Goal: Information Seeking & Learning: Learn about a topic

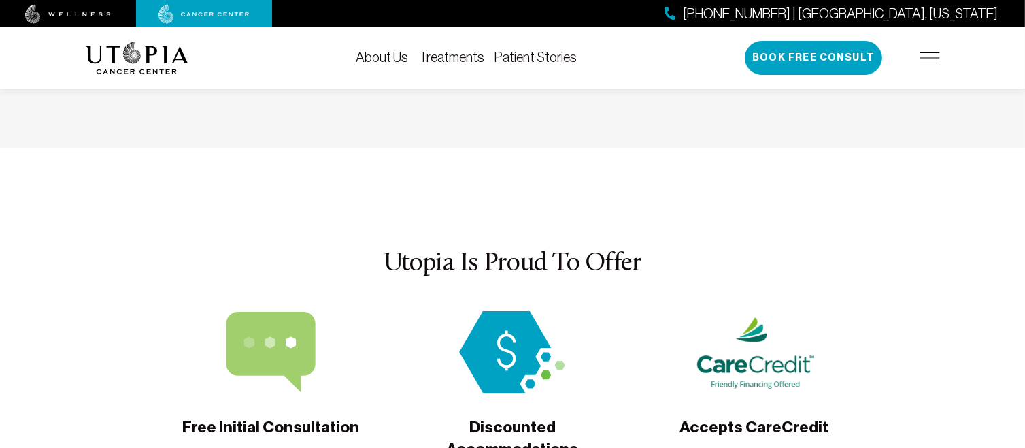
scroll to position [4287, 0]
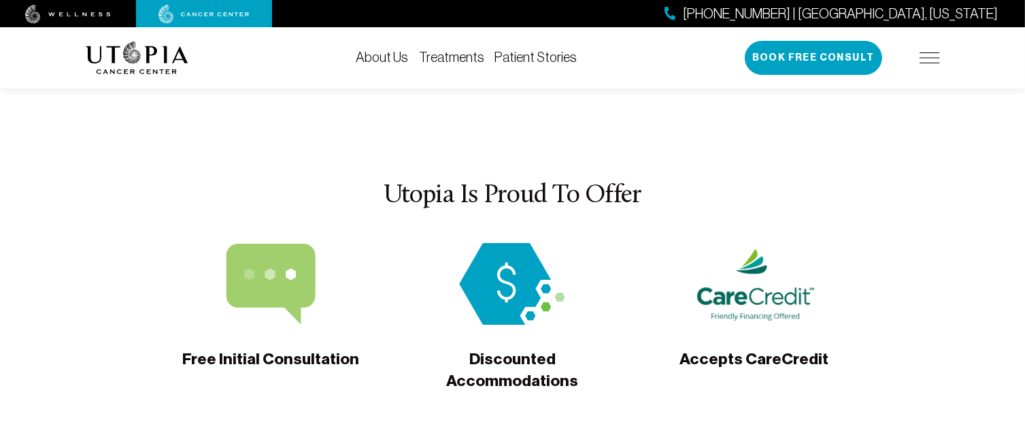
click at [748, 348] on span "Accepts CareCredit" at bounding box center [754, 368] width 149 height 41
click at [760, 348] on span "Accepts CareCredit" at bounding box center [754, 368] width 149 height 41
click at [749, 348] on span "Accepts CareCredit" at bounding box center [754, 368] width 149 height 41
click at [742, 348] on span "Accepts CareCredit" at bounding box center [754, 368] width 149 height 41
click at [749, 348] on span "Accepts CareCredit" at bounding box center [754, 368] width 149 height 41
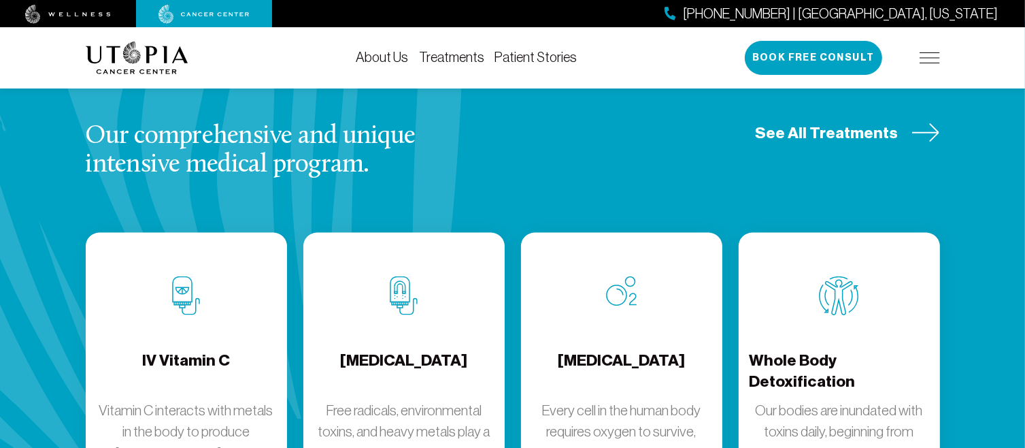
scroll to position [1617, 0]
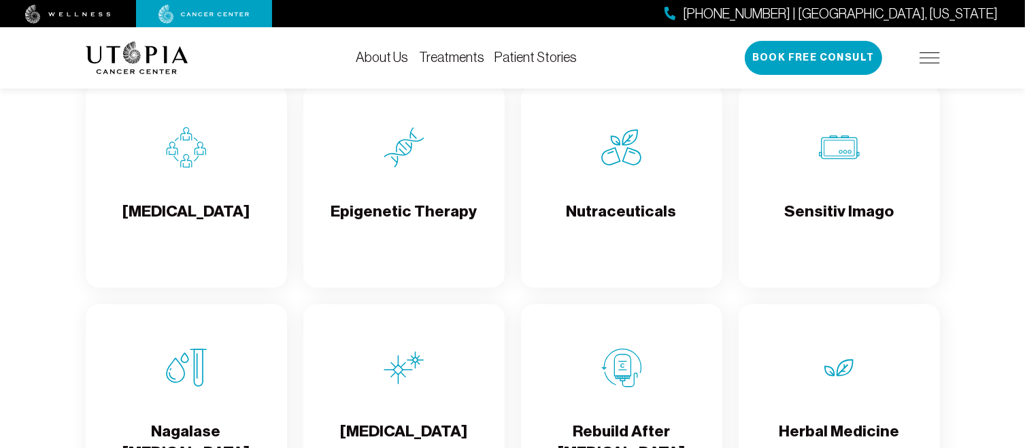
scroll to position [2480, 0]
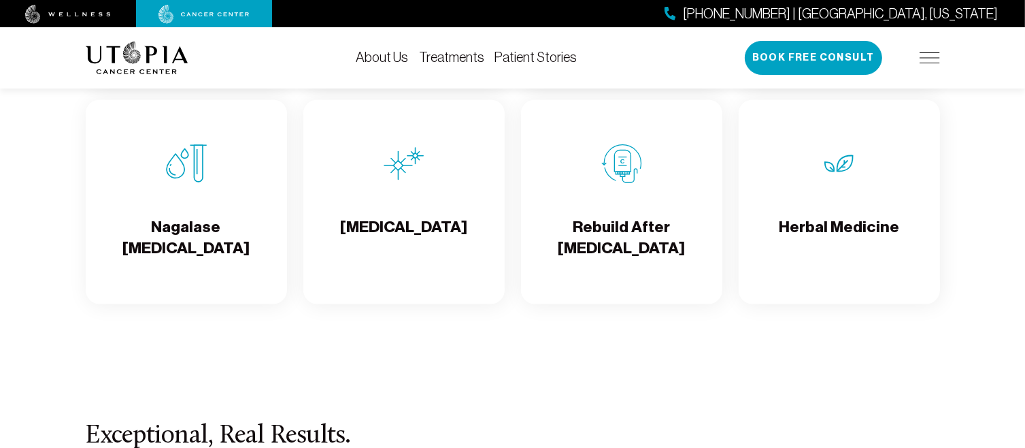
click at [86, 121] on link "Nagalase [MEDICAL_DATA]" at bounding box center [186, 202] width 201 height 204
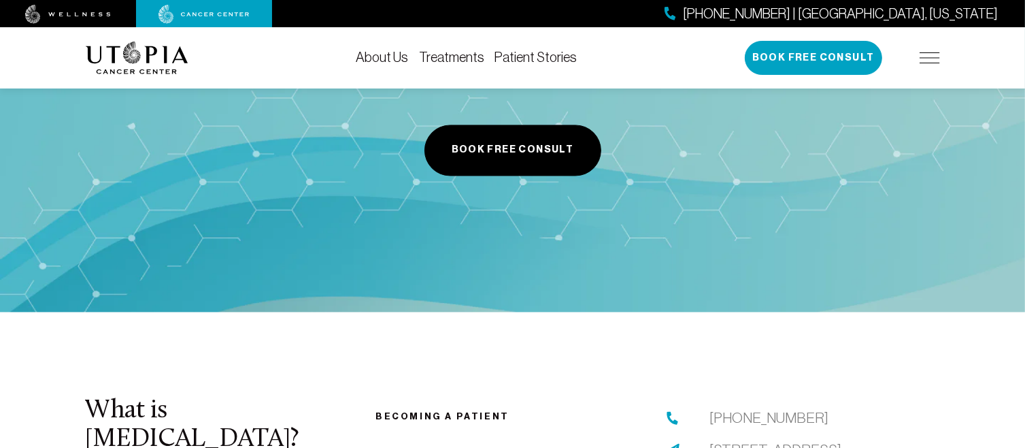
scroll to position [2517, 0]
